Goal: Information Seeking & Learning: Check status

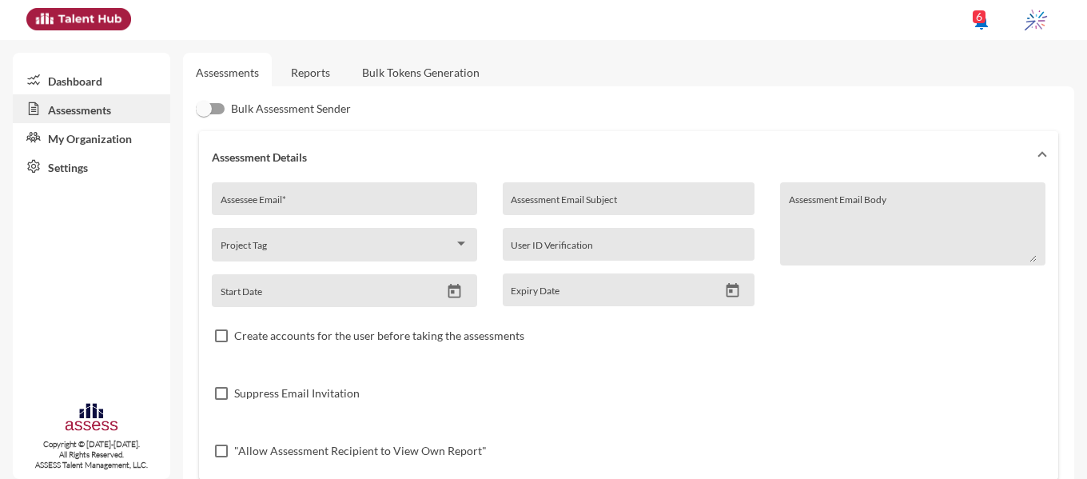
click at [299, 75] on link "Reports" at bounding box center [310, 72] width 65 height 39
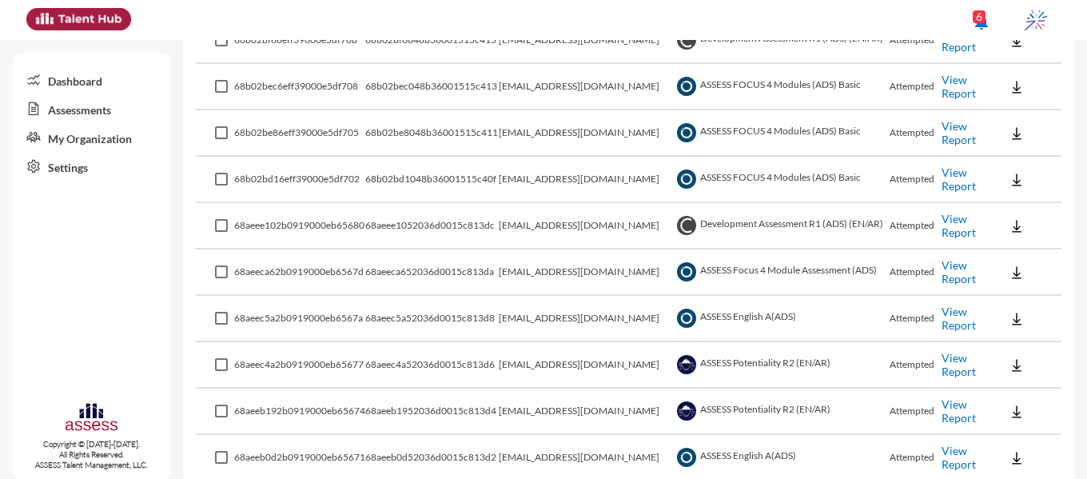
scroll to position [1605, 0]
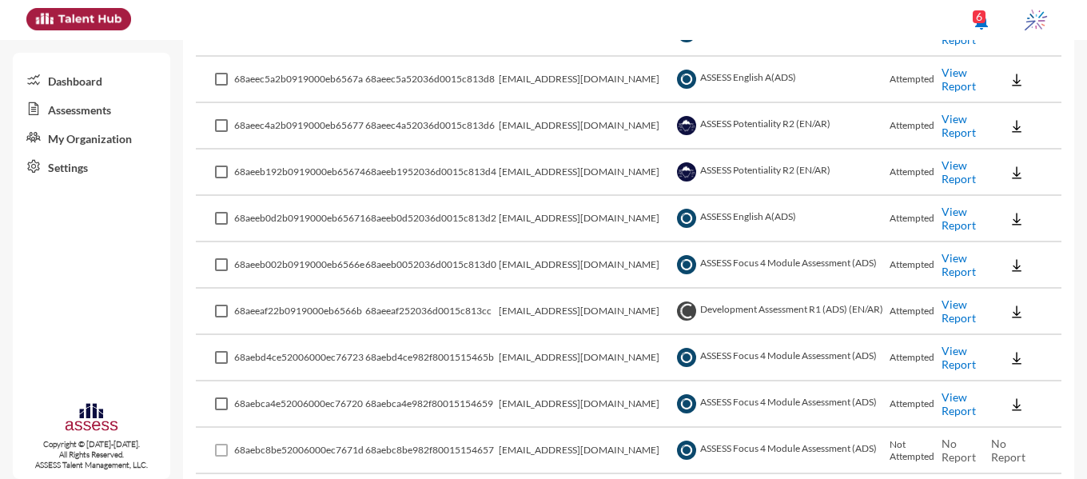
click at [942, 175] on link "View Report" at bounding box center [959, 171] width 34 height 27
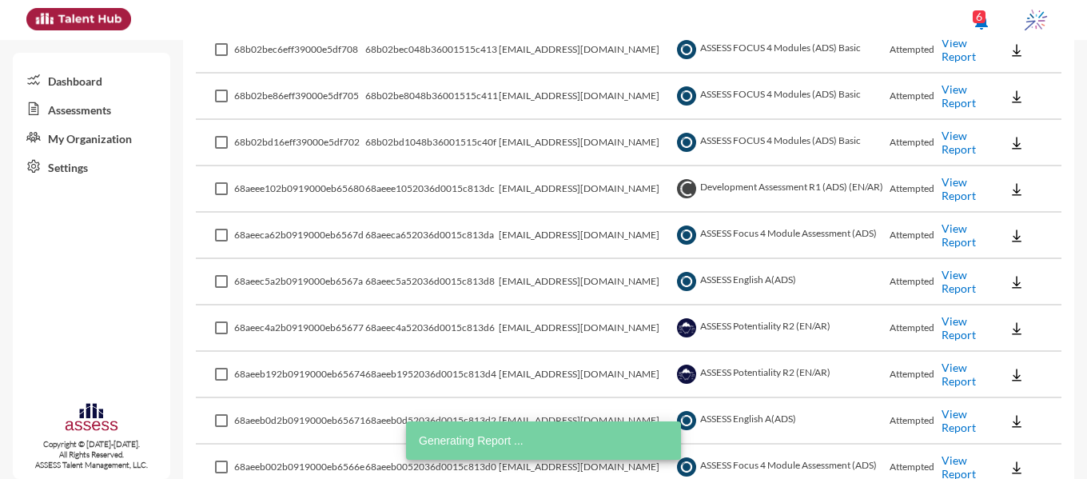
scroll to position [1347, 0]
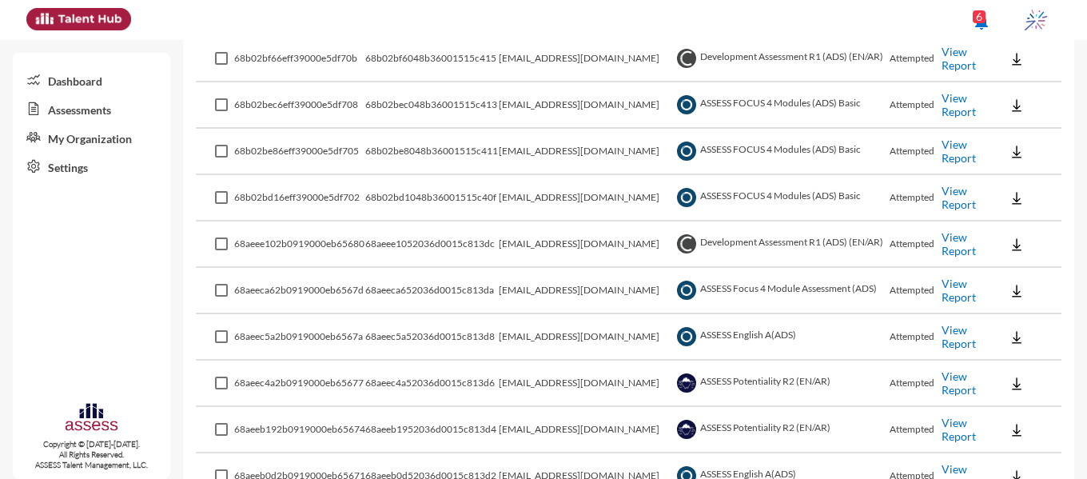
click at [948, 62] on link "View Report" at bounding box center [959, 58] width 34 height 27
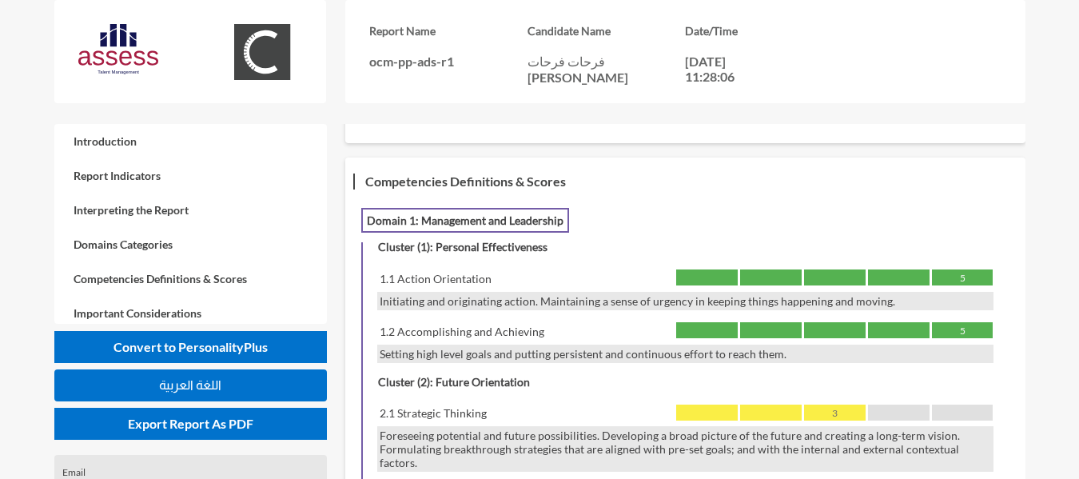
scroll to position [1115, 0]
